Goal: Contribute content: Contribute content

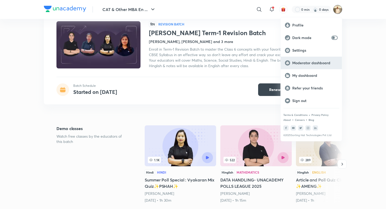
click at [309, 66] on div "Moderator dashboard" at bounding box center [311, 63] width 61 height 13
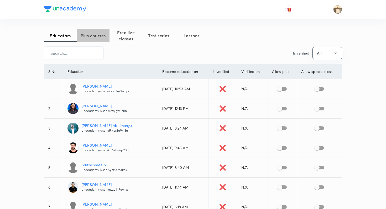
click at [88, 38] on span "Plus courses" at bounding box center [93, 36] width 33 height 6
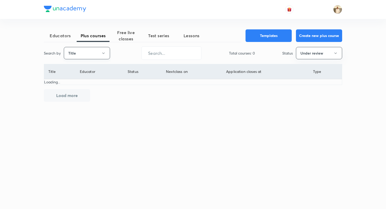
click at [74, 53] on button "Title" at bounding box center [87, 53] width 46 height 12
click at [80, 84] on li "Username" at bounding box center [87, 79] width 46 height 10
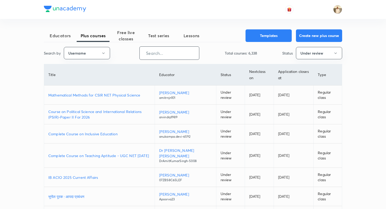
click at [159, 57] on input "text" at bounding box center [169, 52] width 59 height 13
paste input "mirzasikandarbaig11"
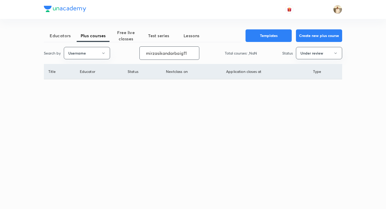
type input "mirzasikandarbaig11"
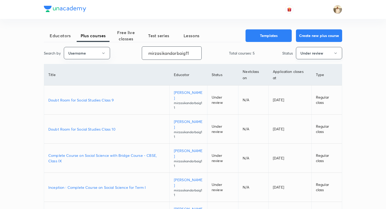
click at [312, 56] on button "Under review" at bounding box center [319, 53] width 46 height 12
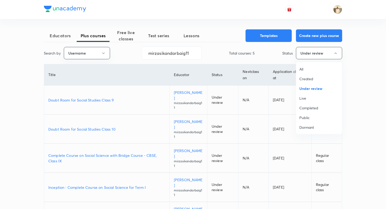
click at [308, 98] on span "Live" at bounding box center [318, 99] width 39 height 6
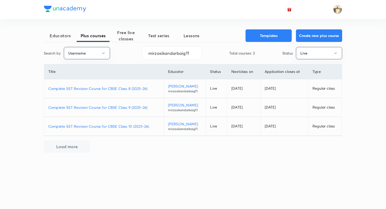
click at [126, 90] on p "Complete SST Revision Course for CBSE Class 8 (2025-26)" at bounding box center [103, 89] width 111 height 6
click at [134, 107] on p "Complete SST Revision Course for CBSE Class 9 (2025-26)" at bounding box center [103, 108] width 111 height 6
click at [122, 126] on p "Complete SST Revision Course for CBSE Class 10 (2025-26)" at bounding box center [103, 127] width 111 height 6
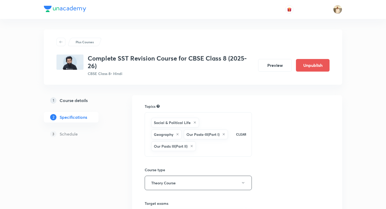
click at [148, 28] on div "Plus Courses Complete SST Revision Course for CBSE Class 8 (2025-26) CBSE Class…" at bounding box center [193, 171] width 298 height 305
click at [152, 34] on div "Plus Courses Complete SST Revision Course for CBSE Class 8 (2025-26) CBSE Class…" at bounding box center [193, 56] width 298 height 55
click at [129, 27] on div "Plus Courses Complete SST Revision Course for CBSE Class 8 (2025-26) CBSE Class…" at bounding box center [193, 171] width 298 height 305
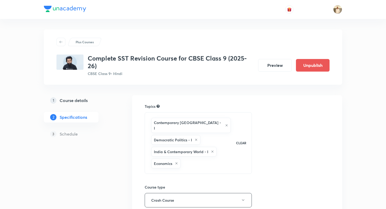
click at [35, 47] on div "Plus Courses Complete SST Revision Course for CBSE Class 9 (2025-26) CBSE Class…" at bounding box center [193, 175] width 386 height 351
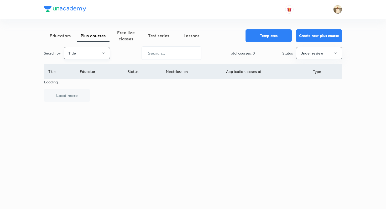
click at [99, 54] on button "Title" at bounding box center [87, 53] width 46 height 12
click at [93, 78] on span "Username" at bounding box center [86, 79] width 39 height 6
click at [154, 53] on input "text" at bounding box center [171, 52] width 59 height 13
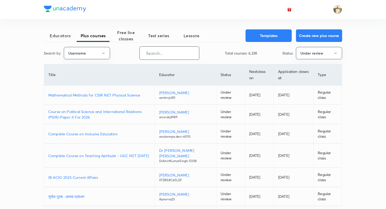
paste input "mirzasikandarbaig11"
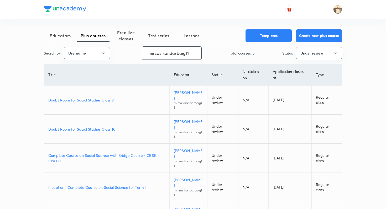
scroll to position [21, 0]
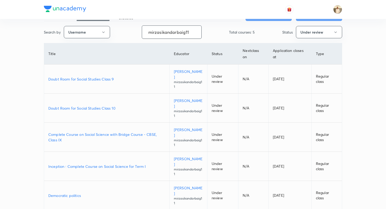
click at [169, 31] on input "mirzasikandarbaig11" at bounding box center [171, 31] width 59 height 13
paste input "Dhwani"
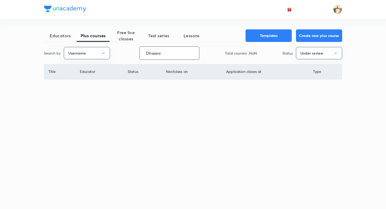
scroll to position [0, 0]
type input "Dhwani"
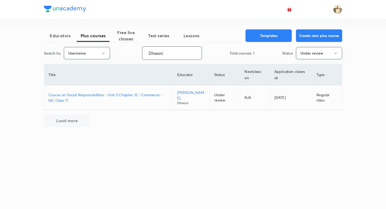
click at [154, 97] on p "Course on Social Responsibilities - Unit 3 Chapter 12 - Commerce - ISC Class 11" at bounding box center [108, 97] width 120 height 11
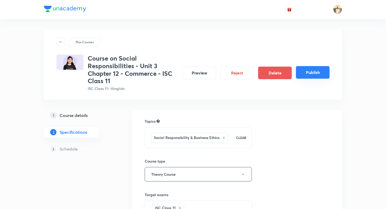
click at [307, 76] on button "Publish" at bounding box center [313, 72] width 34 height 13
click at [20, 54] on div "Plus Courses Course on Social Responsibilities - Unit 3 Chapter 12 - Commerce -…" at bounding box center [193, 162] width 386 height 325
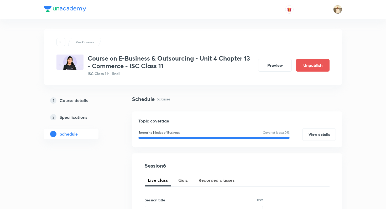
click at [82, 18] on div at bounding box center [193, 9] width 298 height 19
